Goal: Task Accomplishment & Management: Use online tool/utility

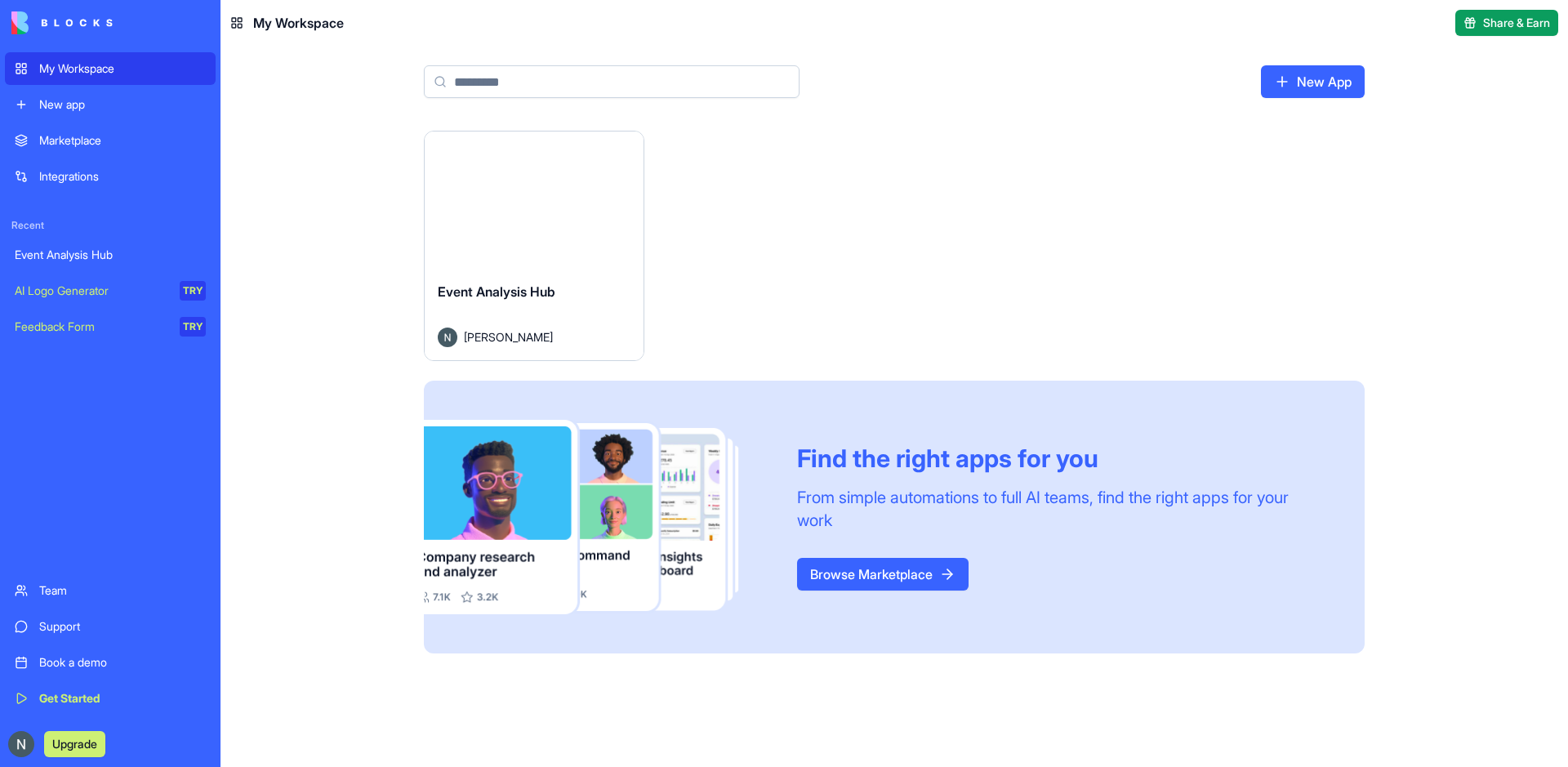
click at [85, 178] on div "Integrations" at bounding box center [122, 177] width 167 height 17
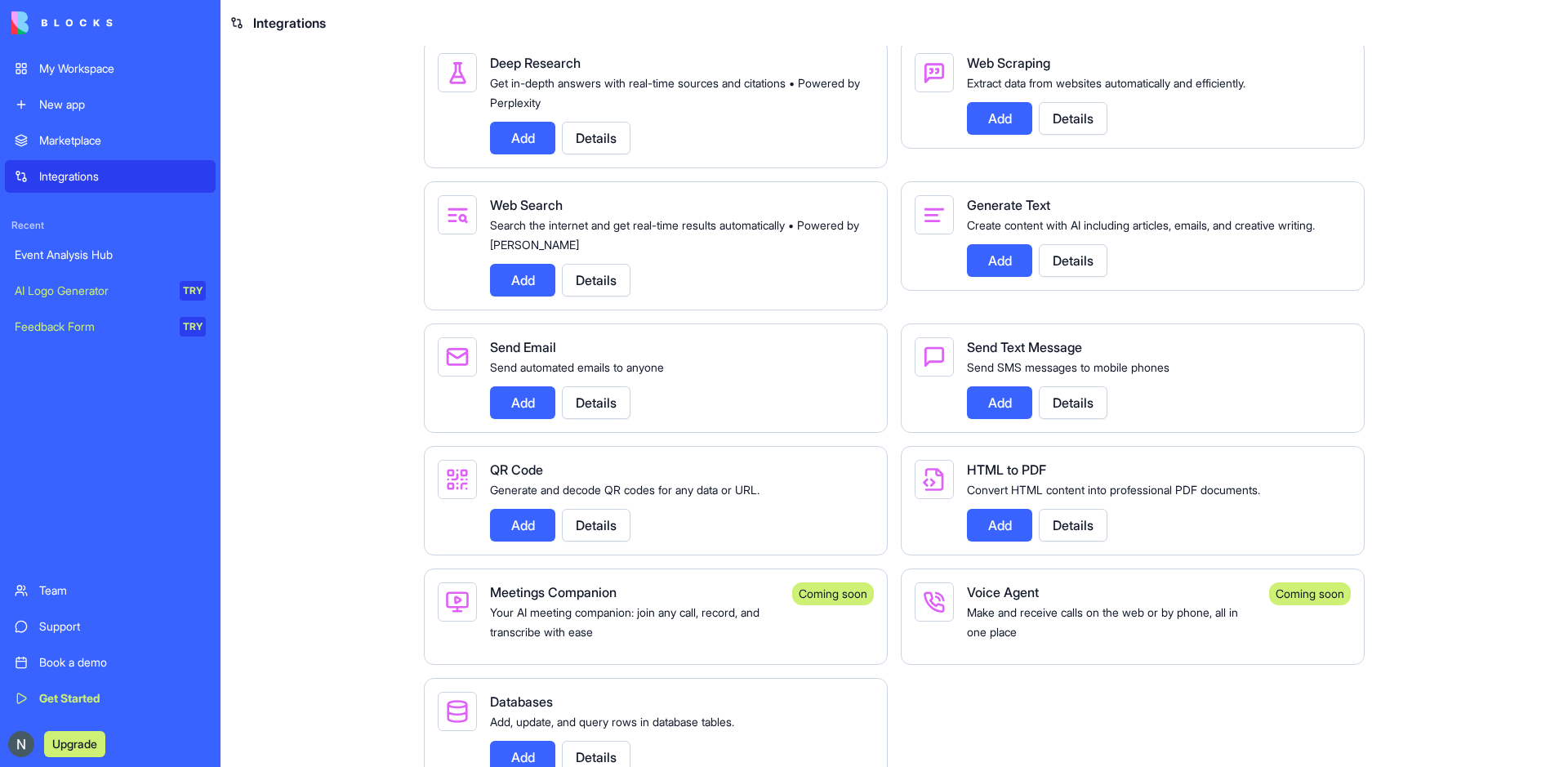
scroll to position [2328, 0]
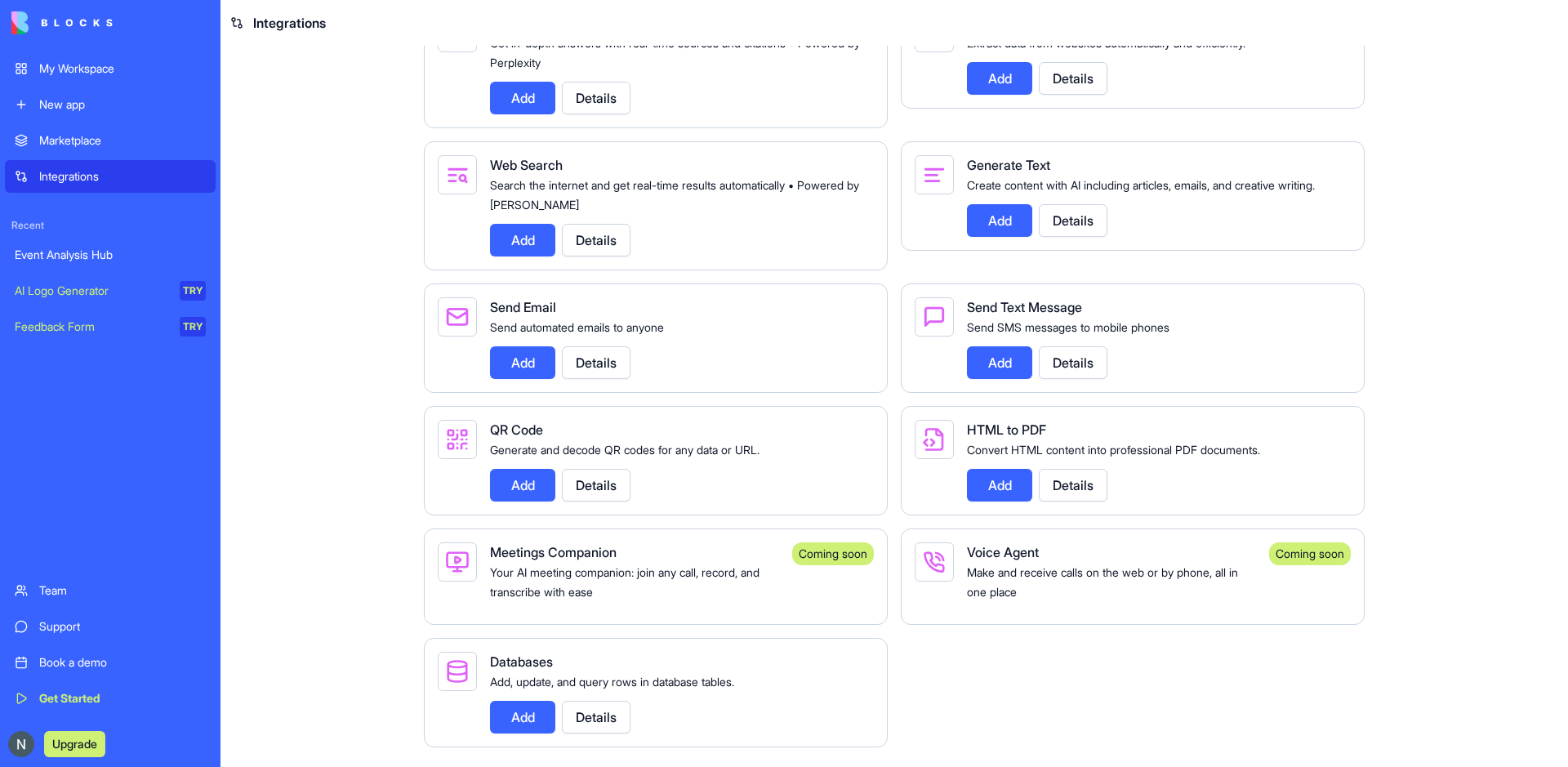
click at [610, 722] on button "Details" at bounding box center [596, 717] width 69 height 33
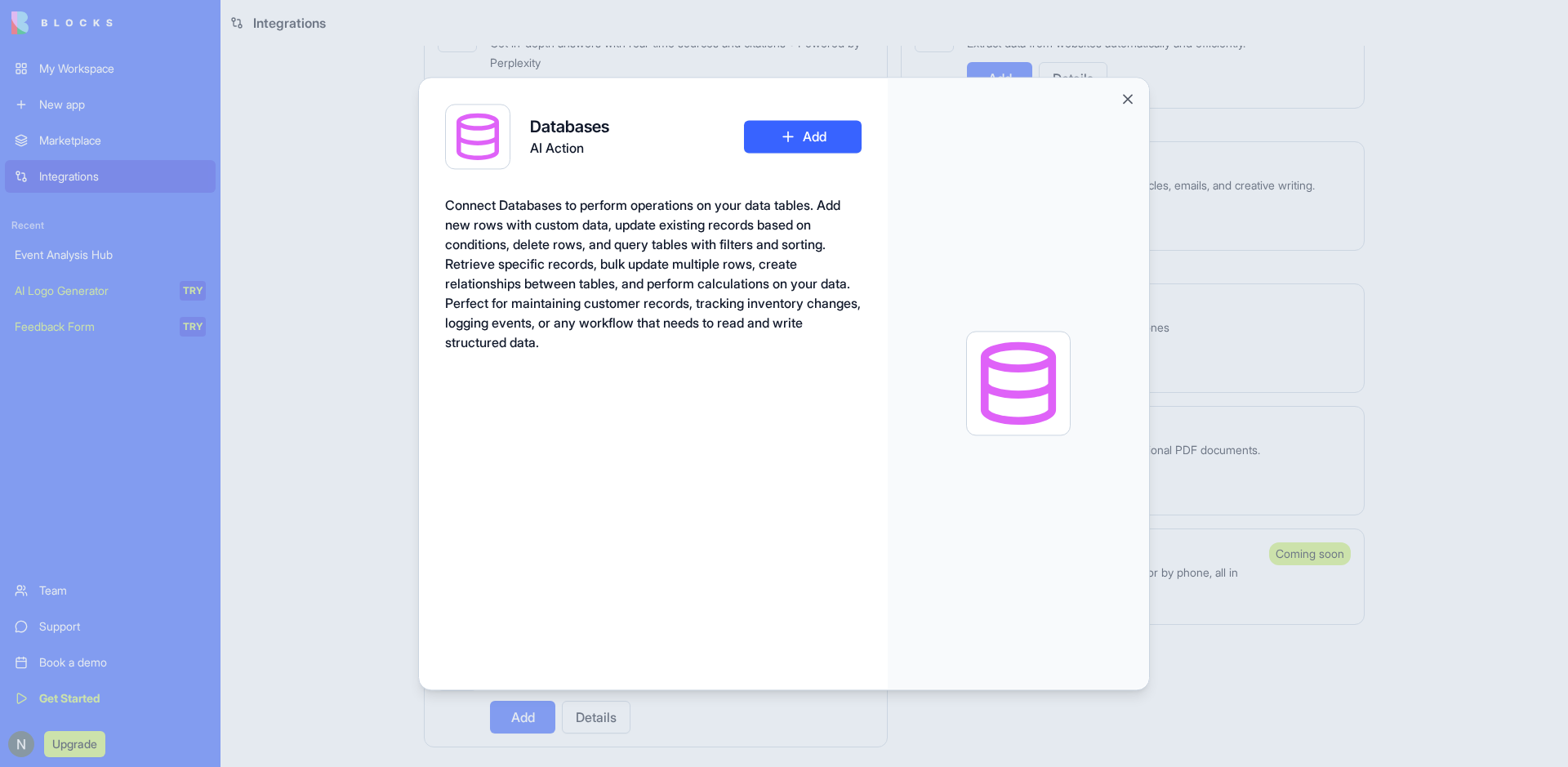
click at [782, 149] on button "Add" at bounding box center [803, 136] width 117 height 33
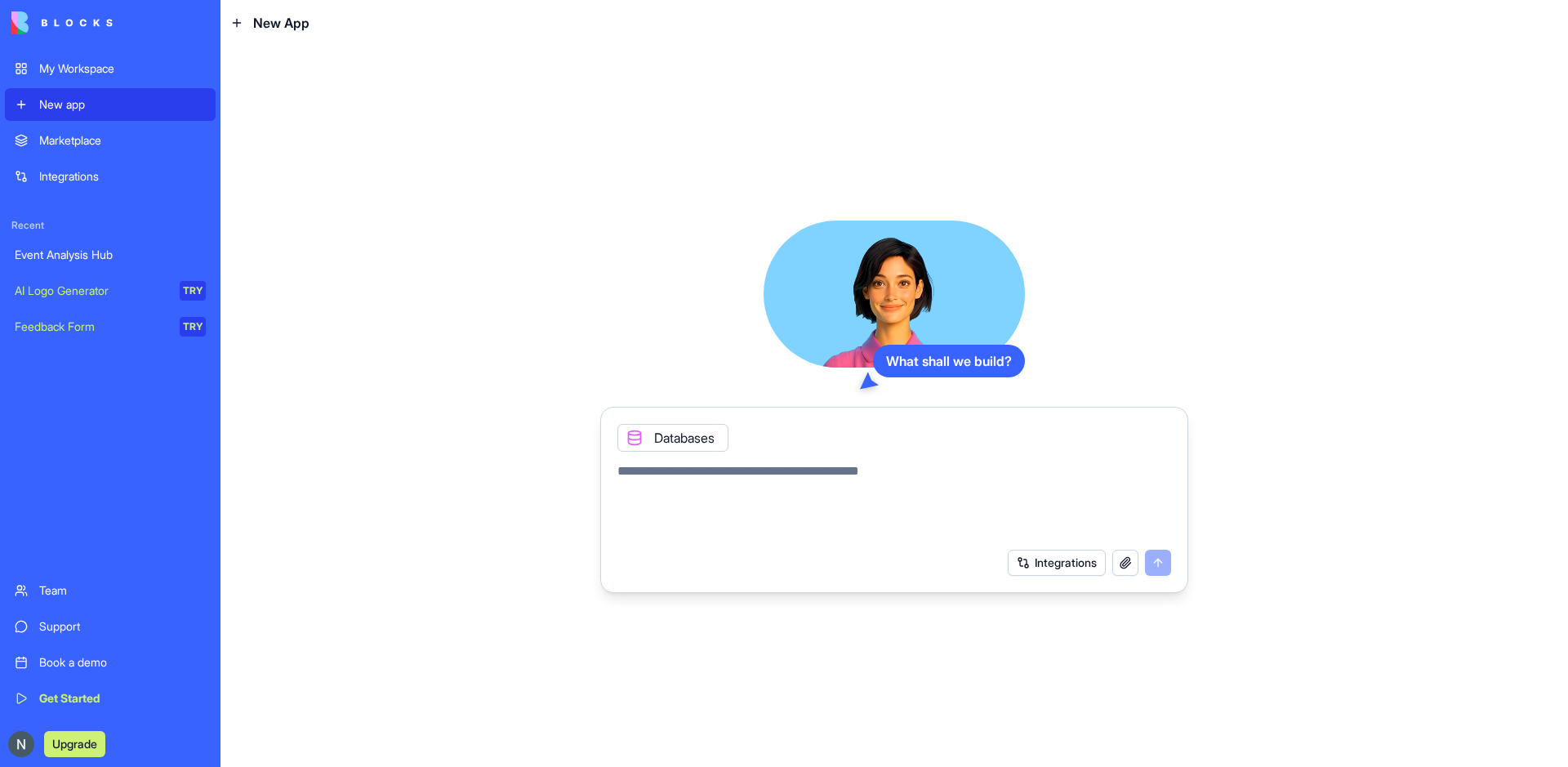
click at [1051, 566] on button "Integrations" at bounding box center [1057, 563] width 98 height 26
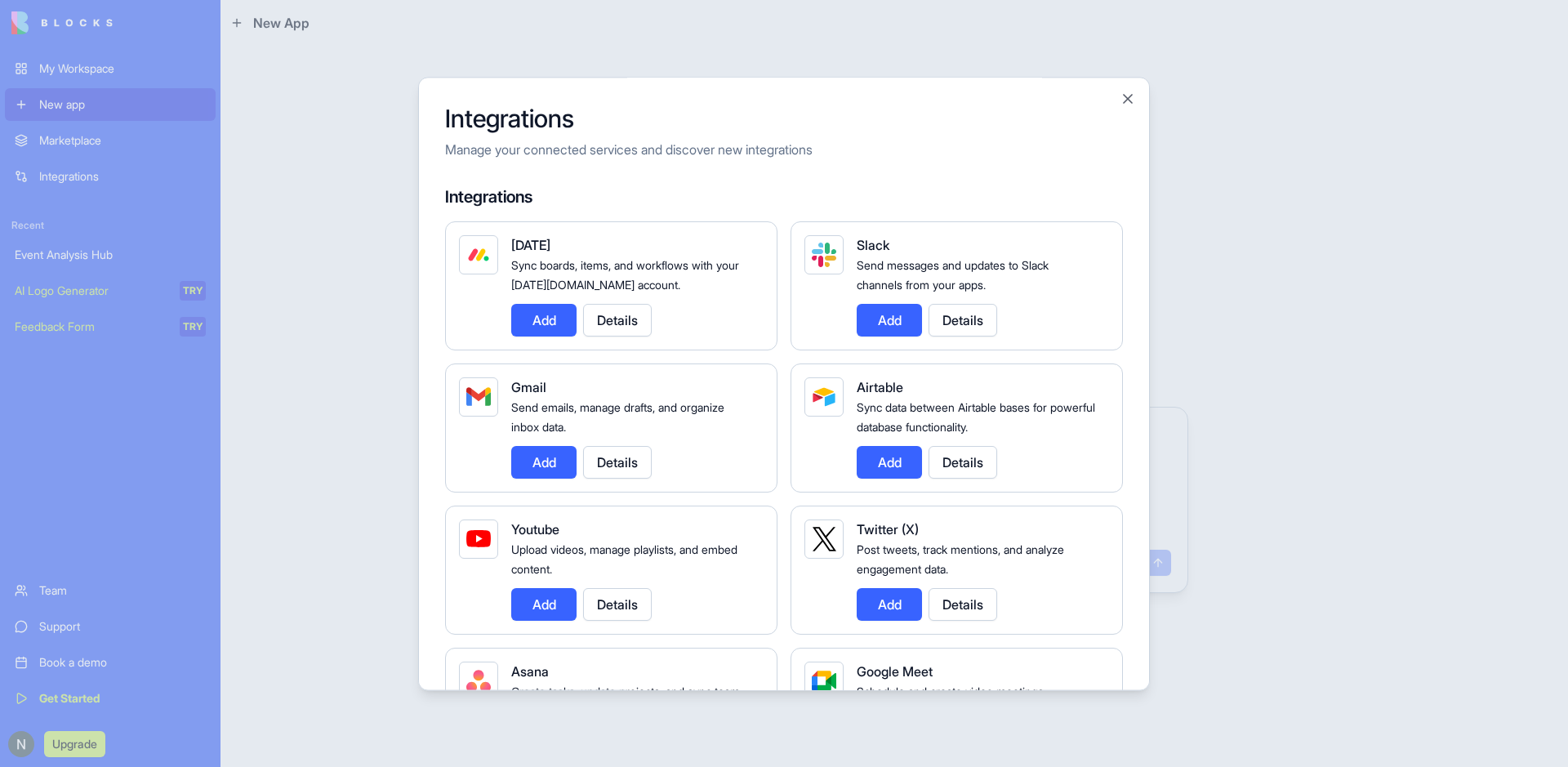
click at [346, 333] on div at bounding box center [784, 383] width 1568 height 767
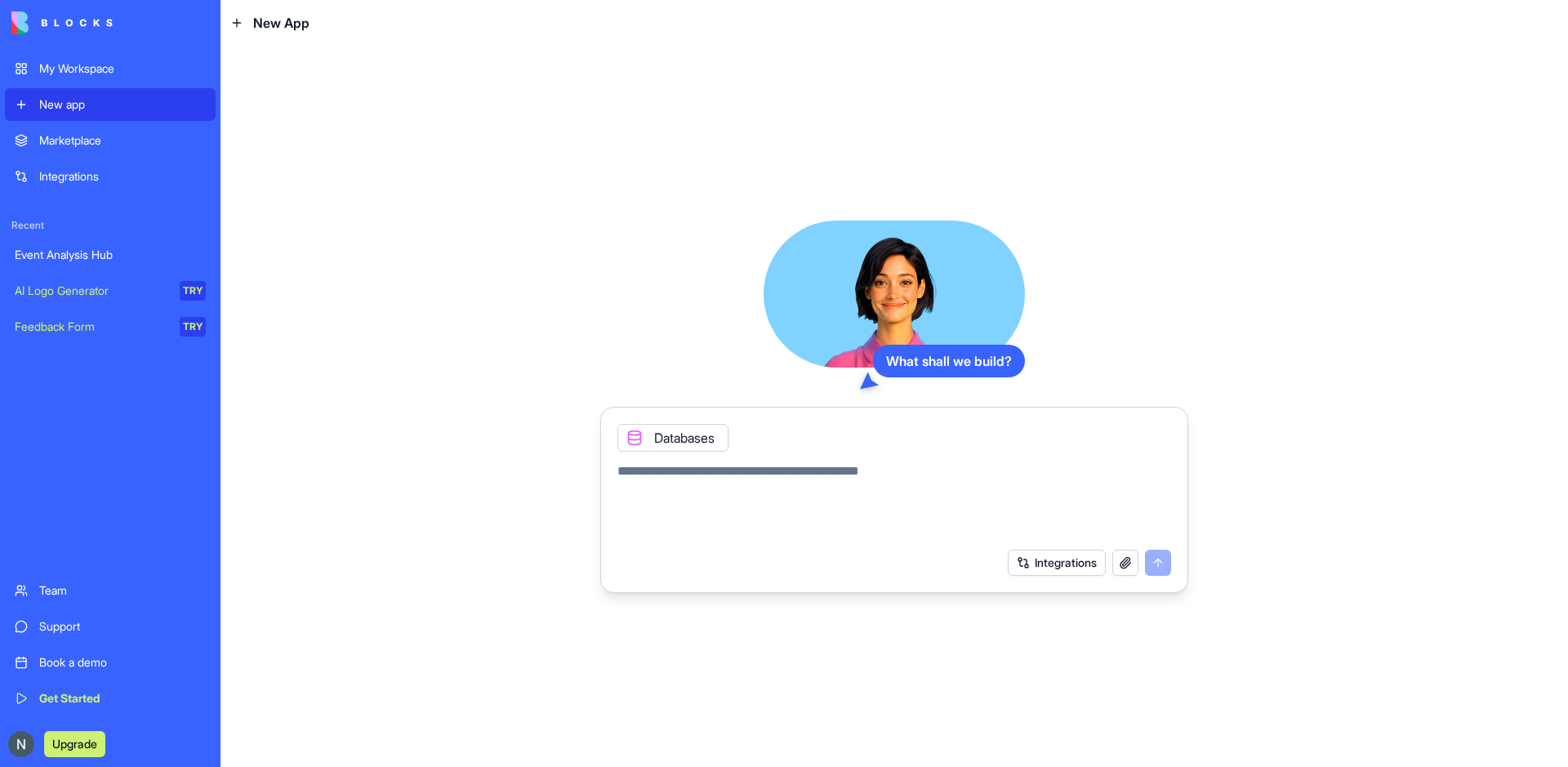
click at [96, 76] on div "My Workspace" at bounding box center [122, 69] width 167 height 17
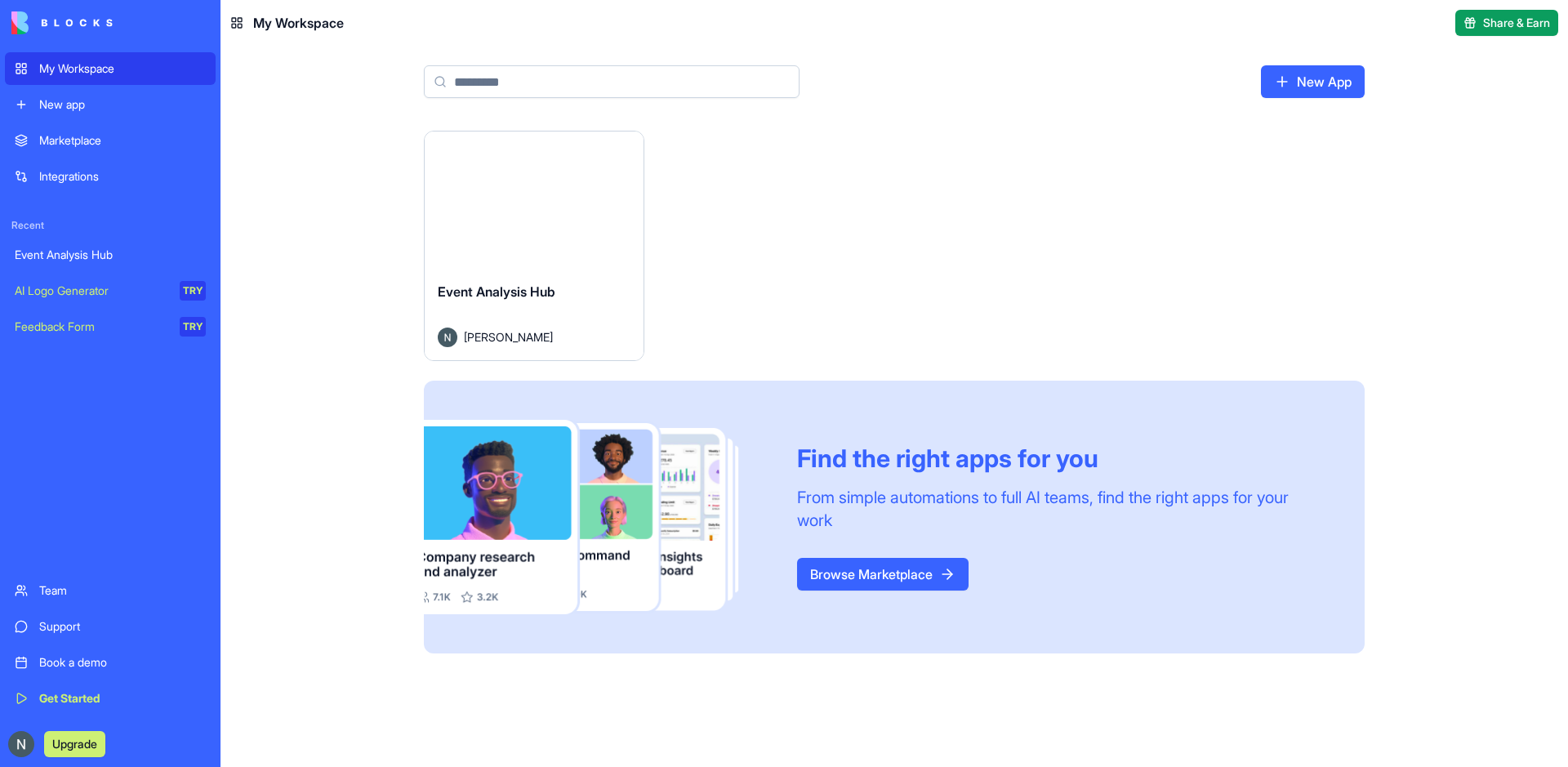
click at [525, 198] on button "Launch" at bounding box center [534, 201] width 122 height 33
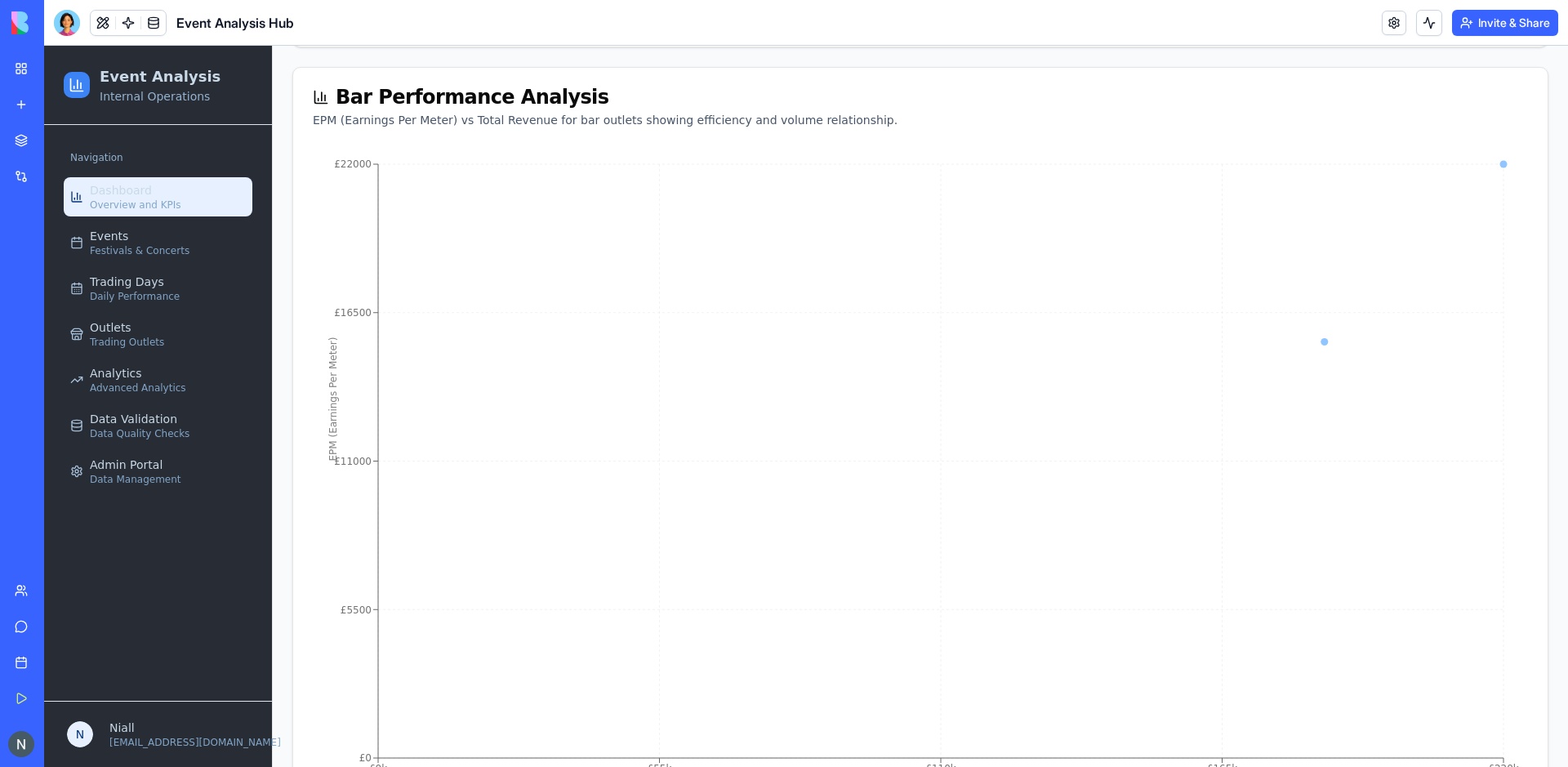
scroll to position [1698, 0]
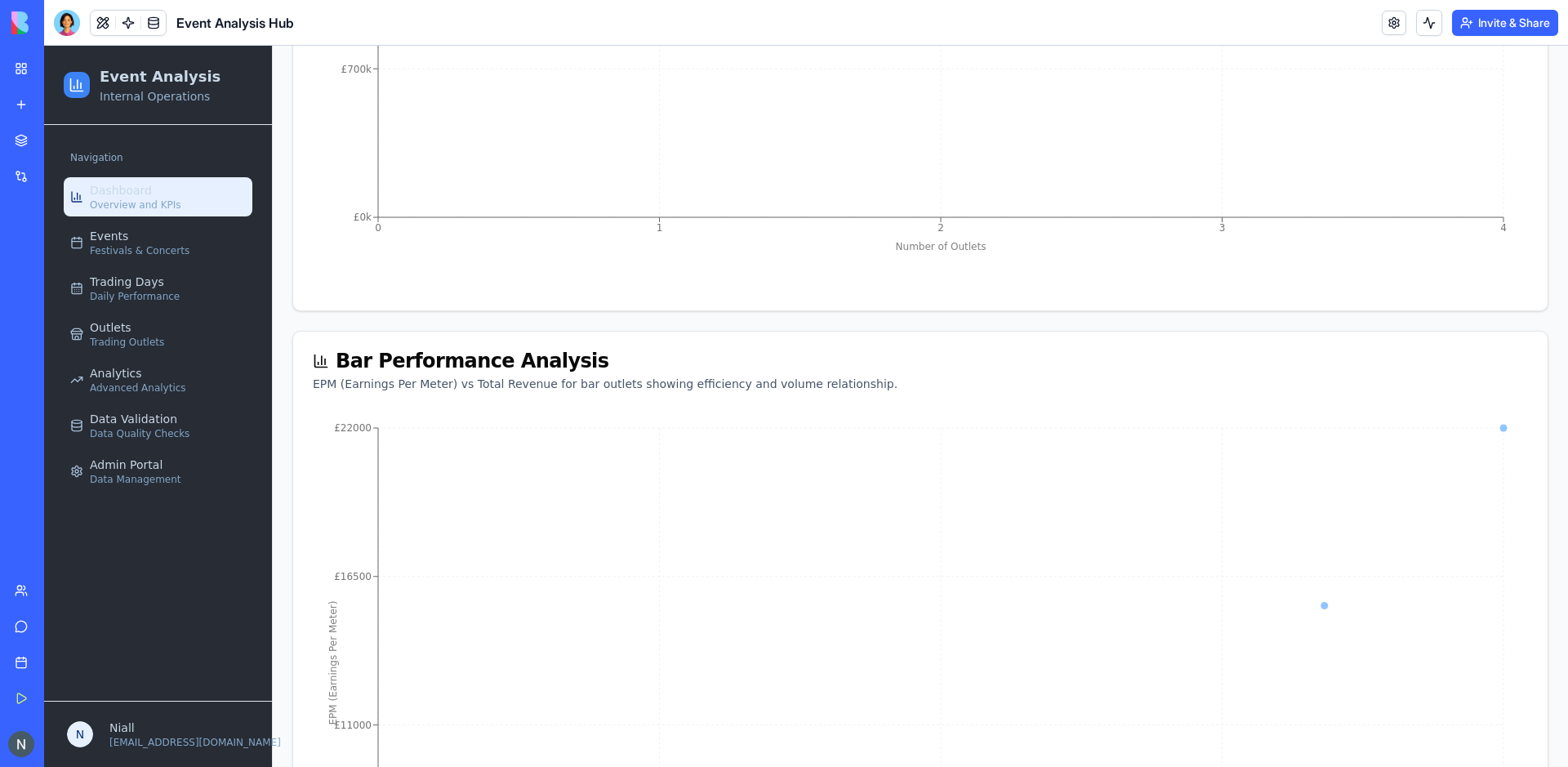
click at [116, 253] on span "Festivals & Concerts" at bounding box center [140, 251] width 100 height 13
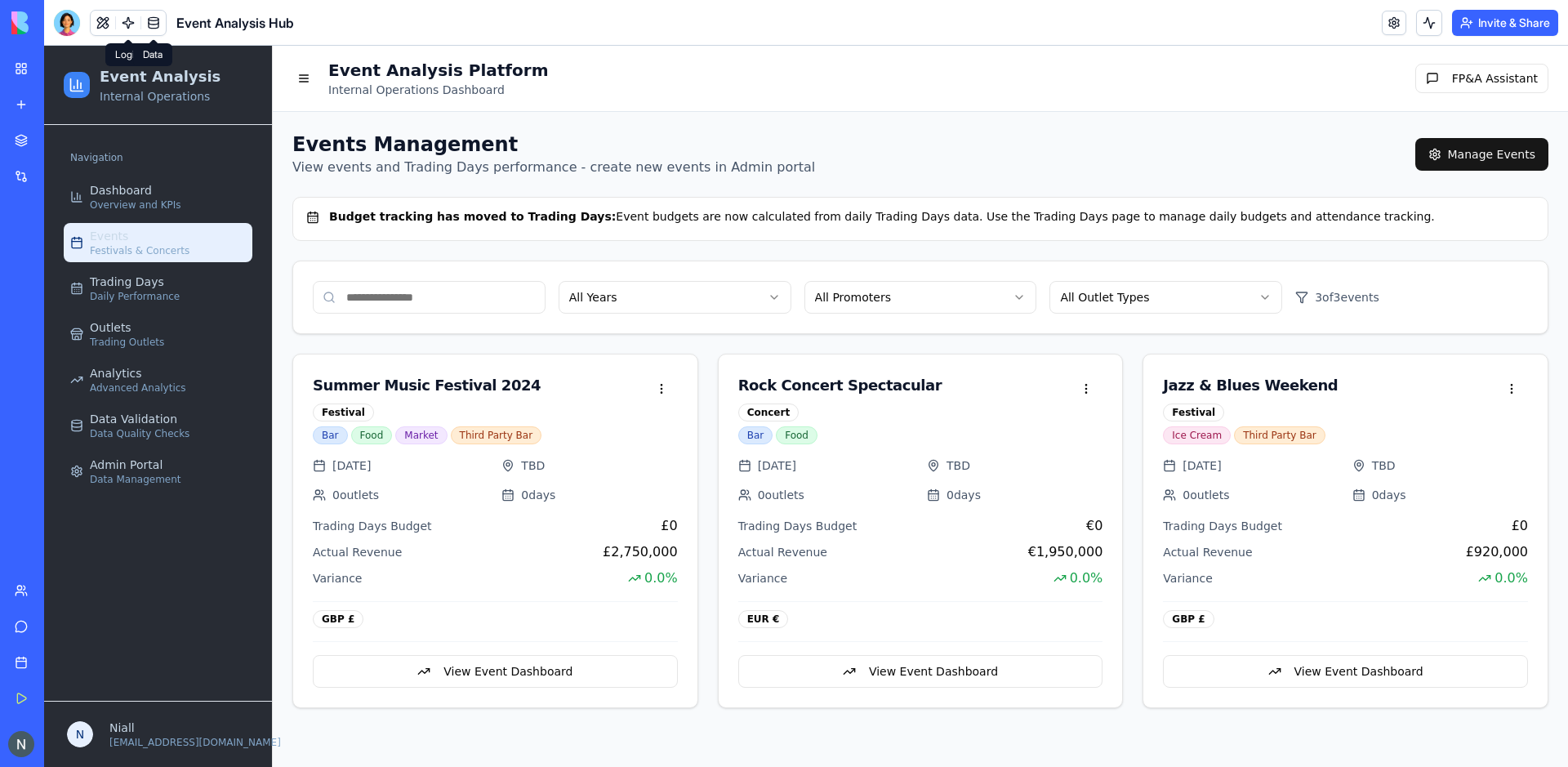
click at [147, 25] on link at bounding box center [154, 23] width 25 height 25
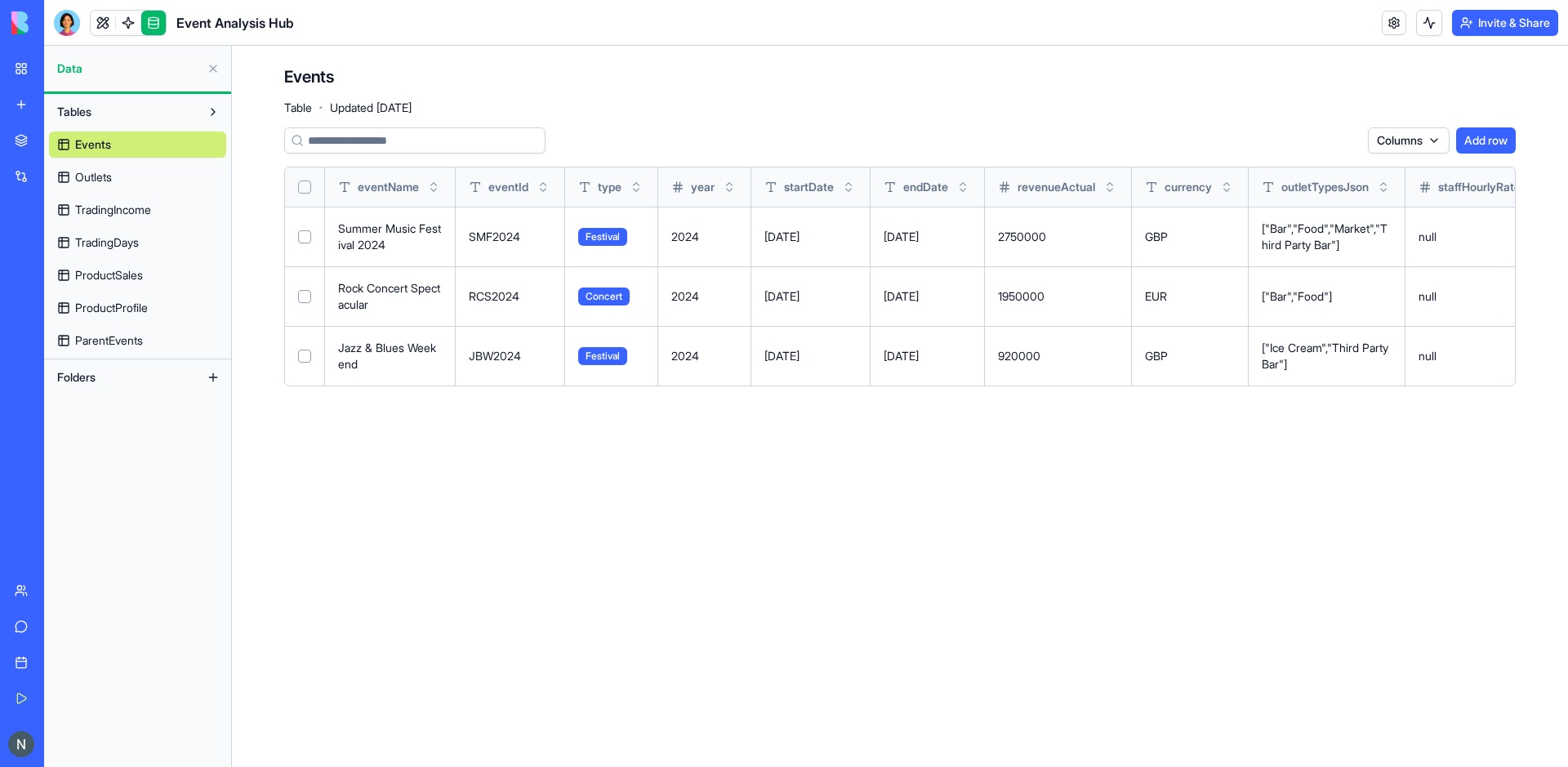
click at [94, 338] on span "ParentEvents" at bounding box center [109, 341] width 68 height 17
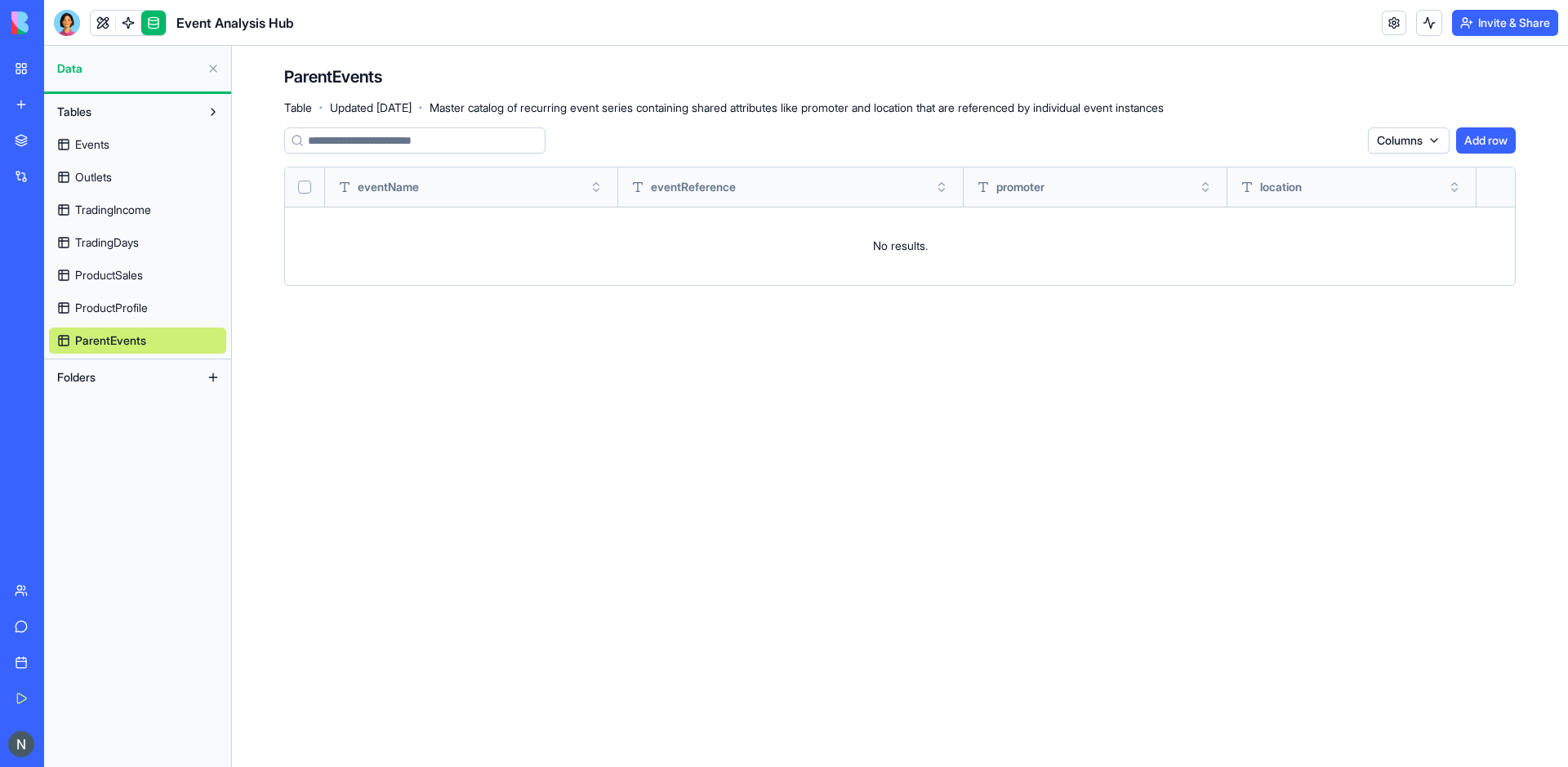
click at [130, 142] on link "Events" at bounding box center [137, 144] width 178 height 26
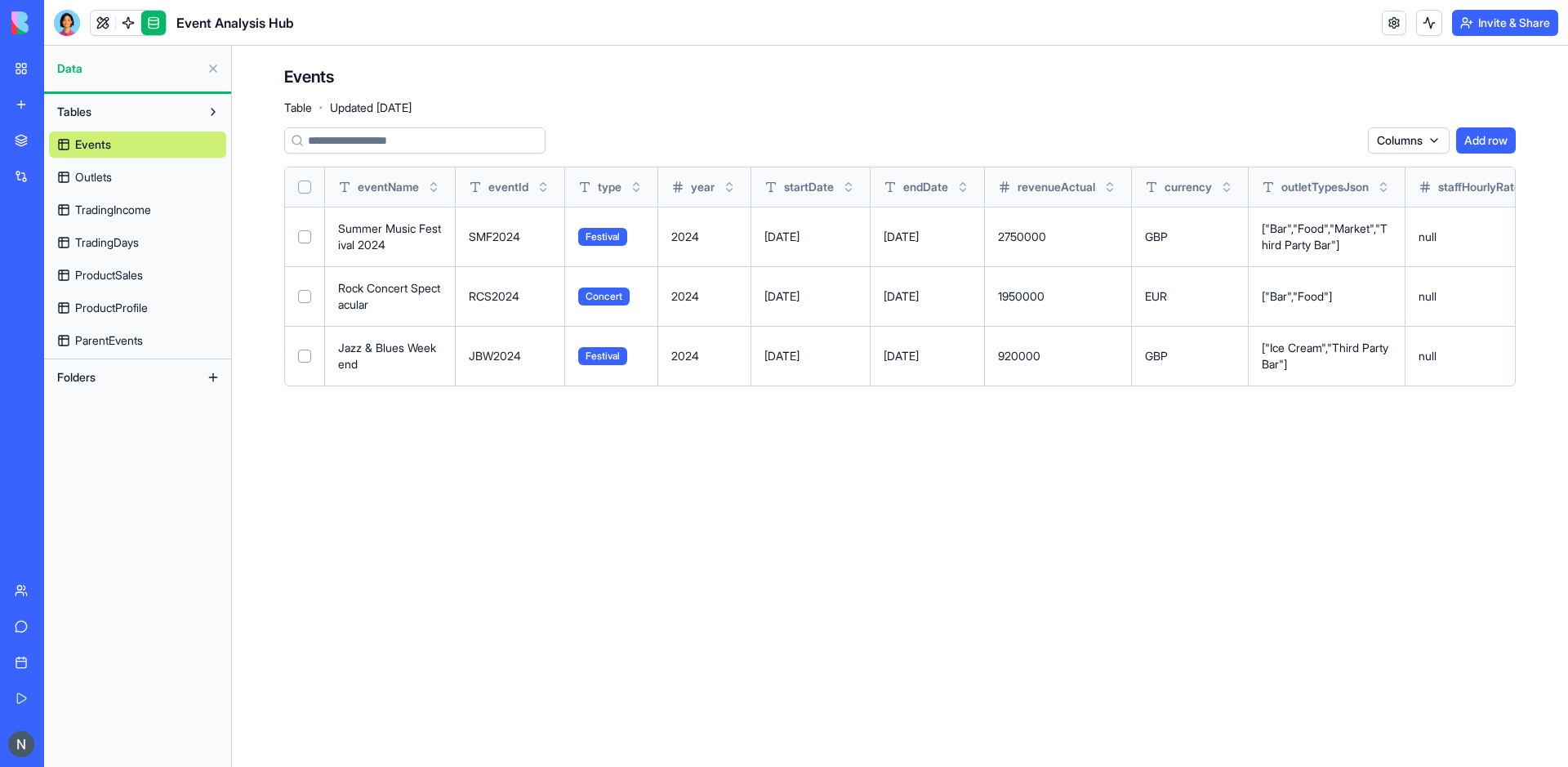
click at [166, 23] on div at bounding box center [128, 23] width 77 height 26
click at [163, 23] on link at bounding box center [154, 23] width 25 height 25
